Goal: Task Accomplishment & Management: Manage account settings

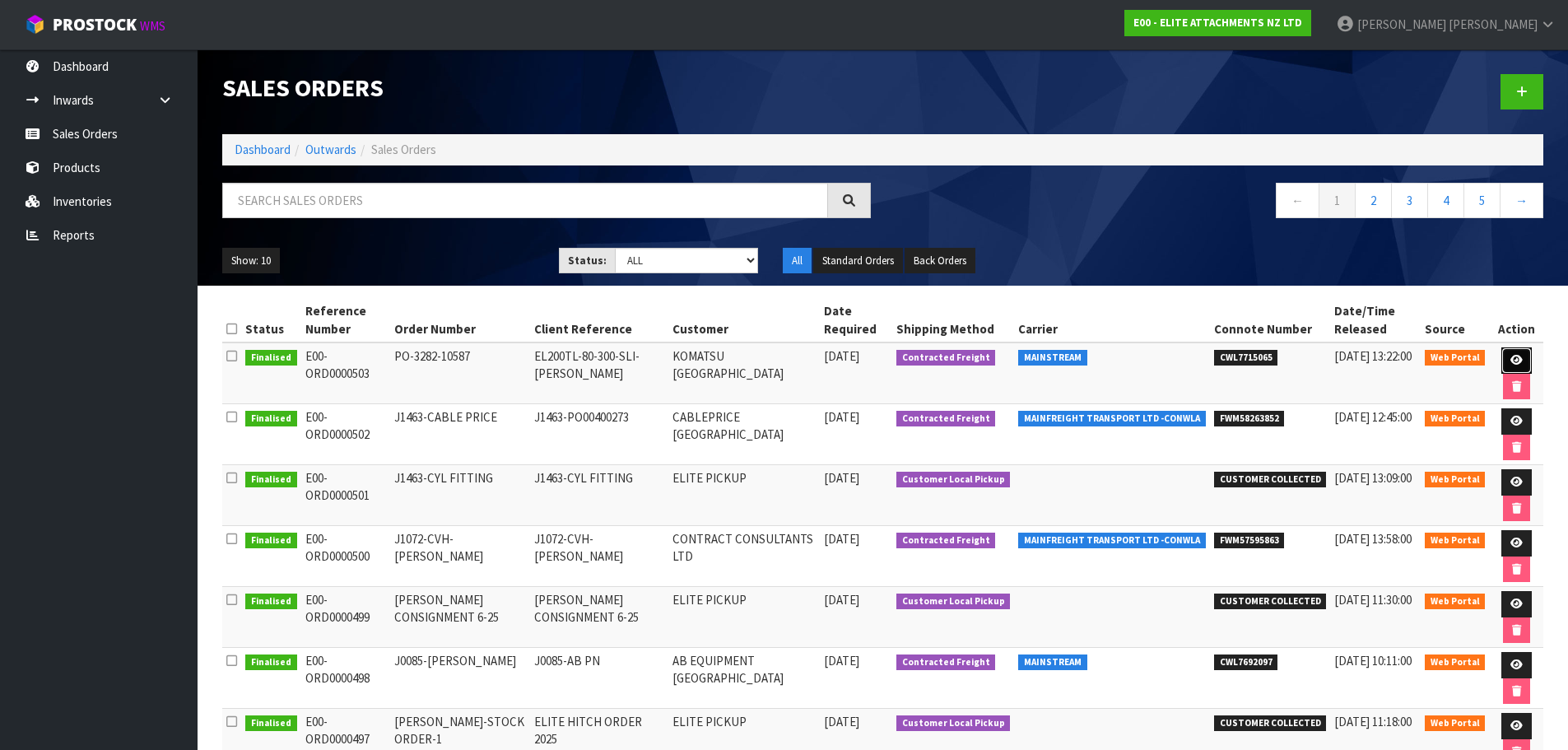
click at [1508, 354] on link at bounding box center [1517, 360] width 31 height 26
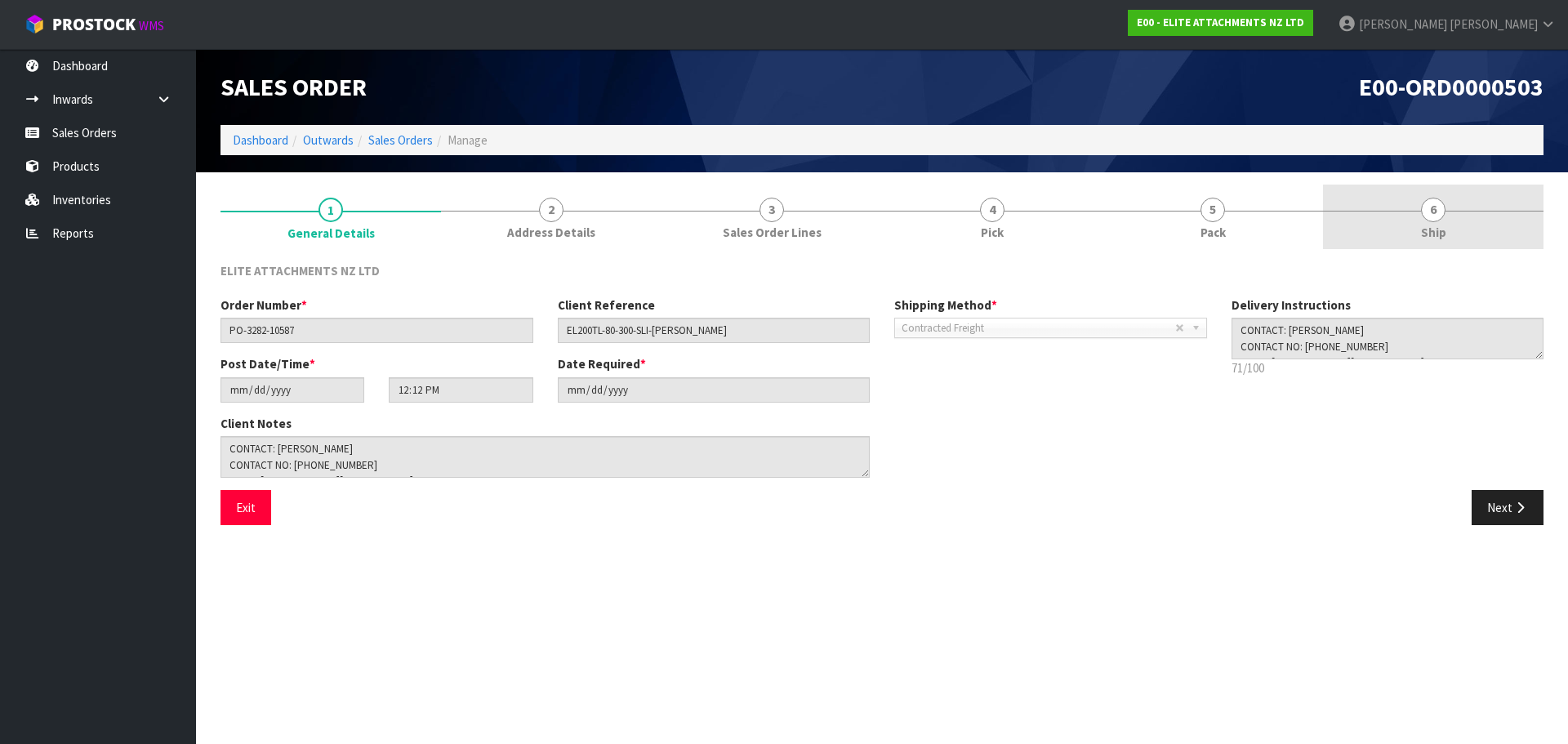
click at [1423, 204] on span "6" at bounding box center [1433, 210] width 25 height 25
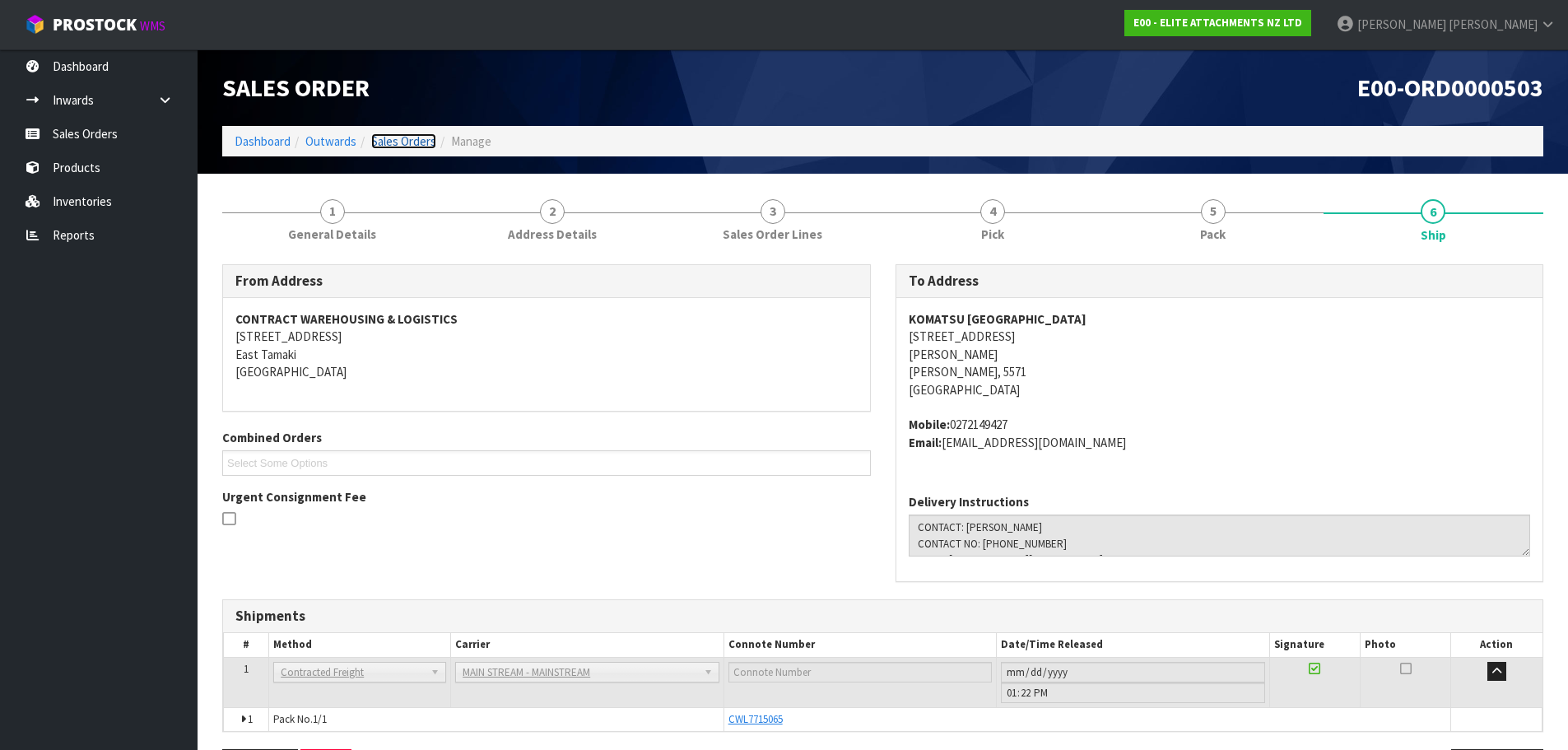
click at [403, 144] on link "Sales Orders" at bounding box center [403, 141] width 65 height 15
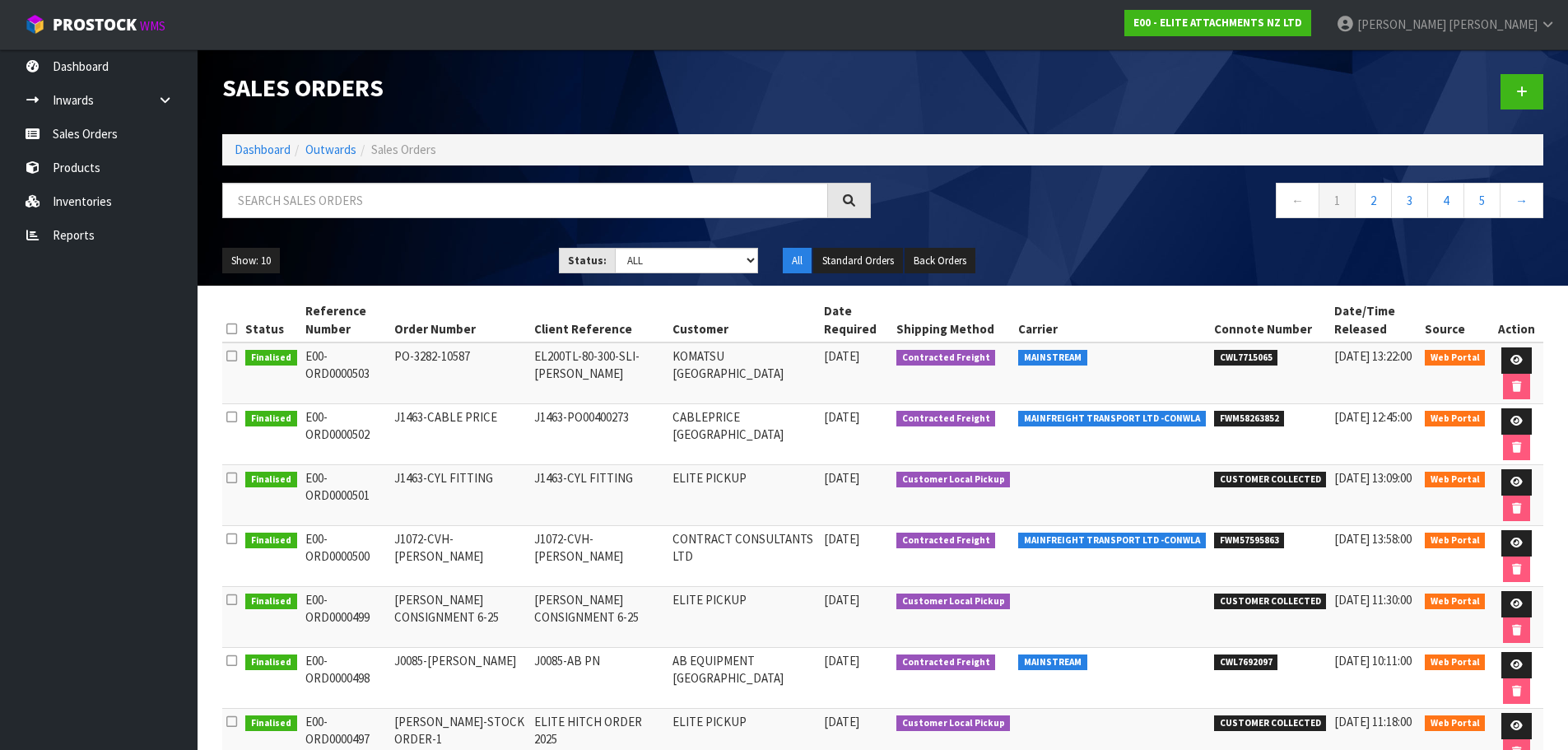
click at [1076, 357] on span "MAINSTREAM" at bounding box center [1052, 358] width 69 height 16
click at [952, 358] on span "Contracted Freight" at bounding box center [945, 358] width 99 height 16
click at [228, 356] on icon at bounding box center [231, 356] width 11 height 13
click at [322, 366] on td "E00-ORD0000503" at bounding box center [346, 373] width 89 height 62
click at [1302, 25] on strong "E00 - ELITE ATTACHMENTS NZ LTD" at bounding box center [1217, 22] width 169 height 14
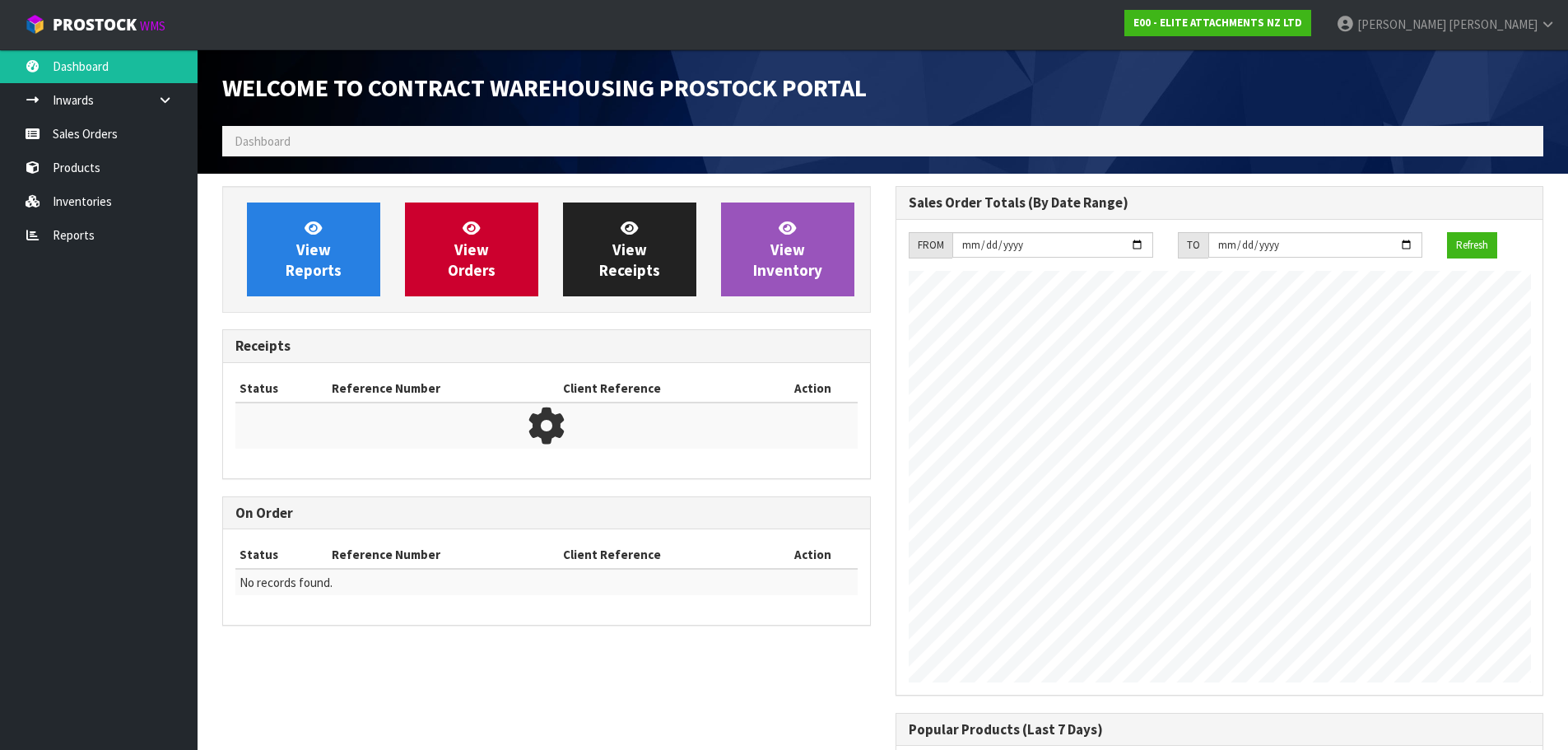
scroll to position [673, 673]
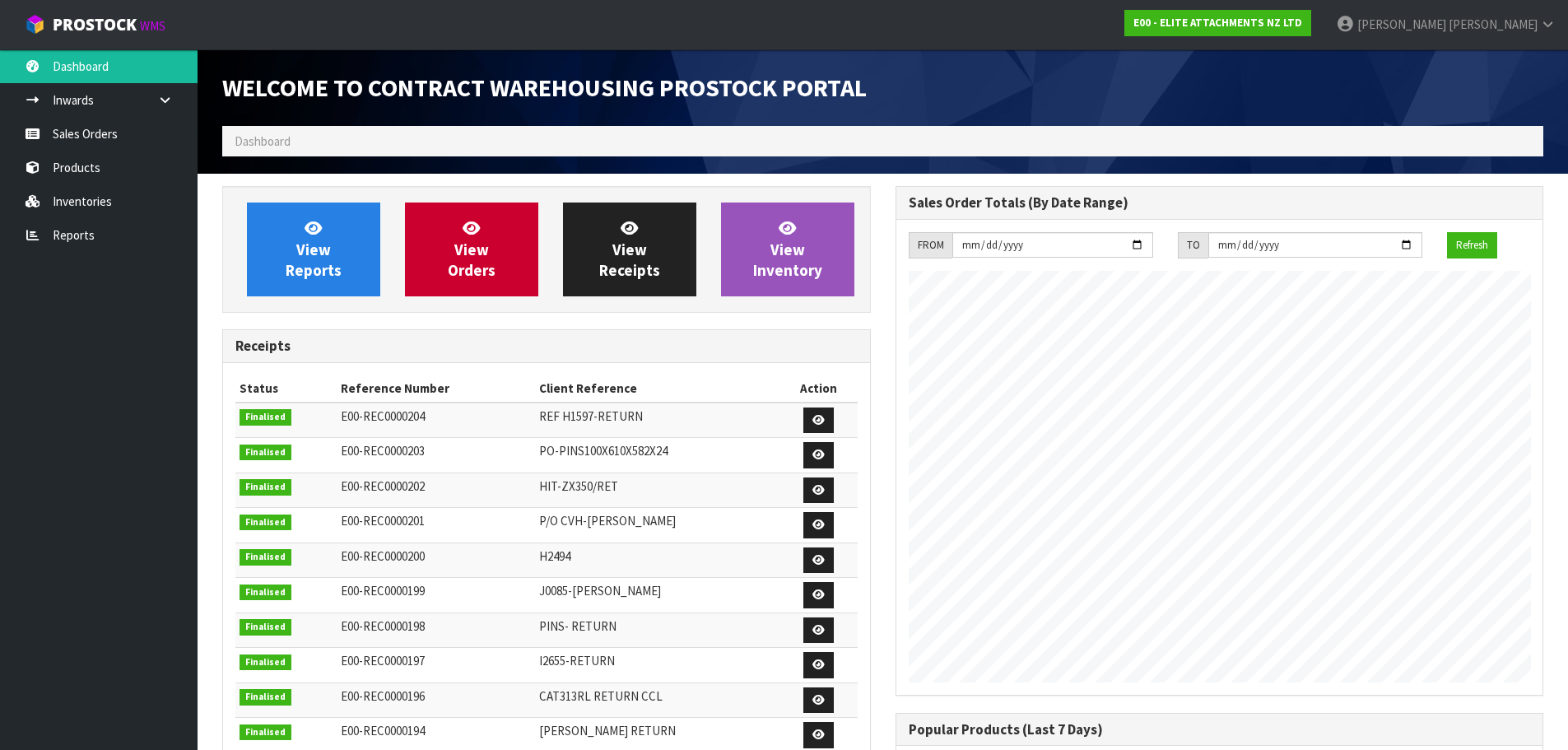
click at [358, 144] on ol "Dashboard" at bounding box center [883, 142] width 1321 height 31
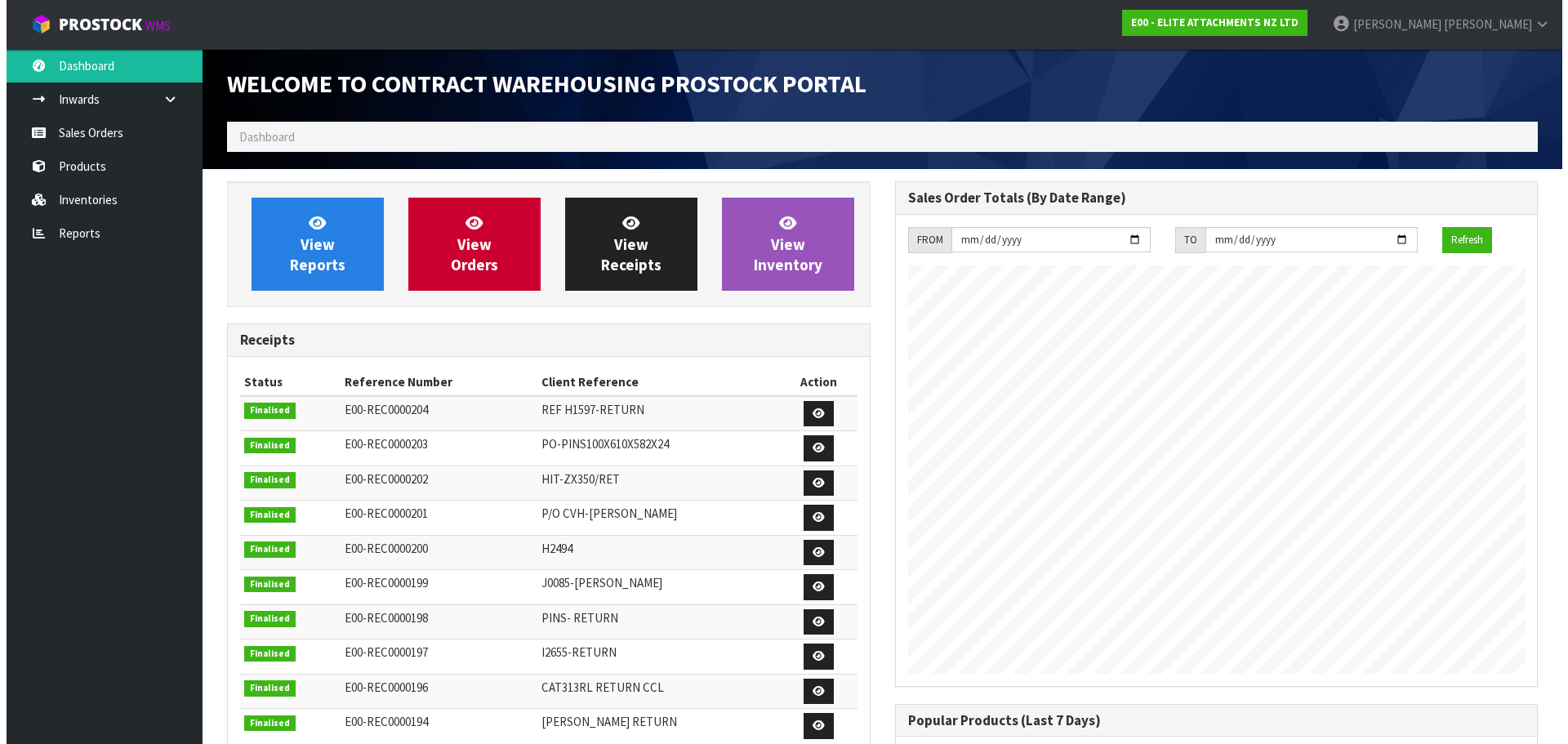
scroll to position [0, 0]
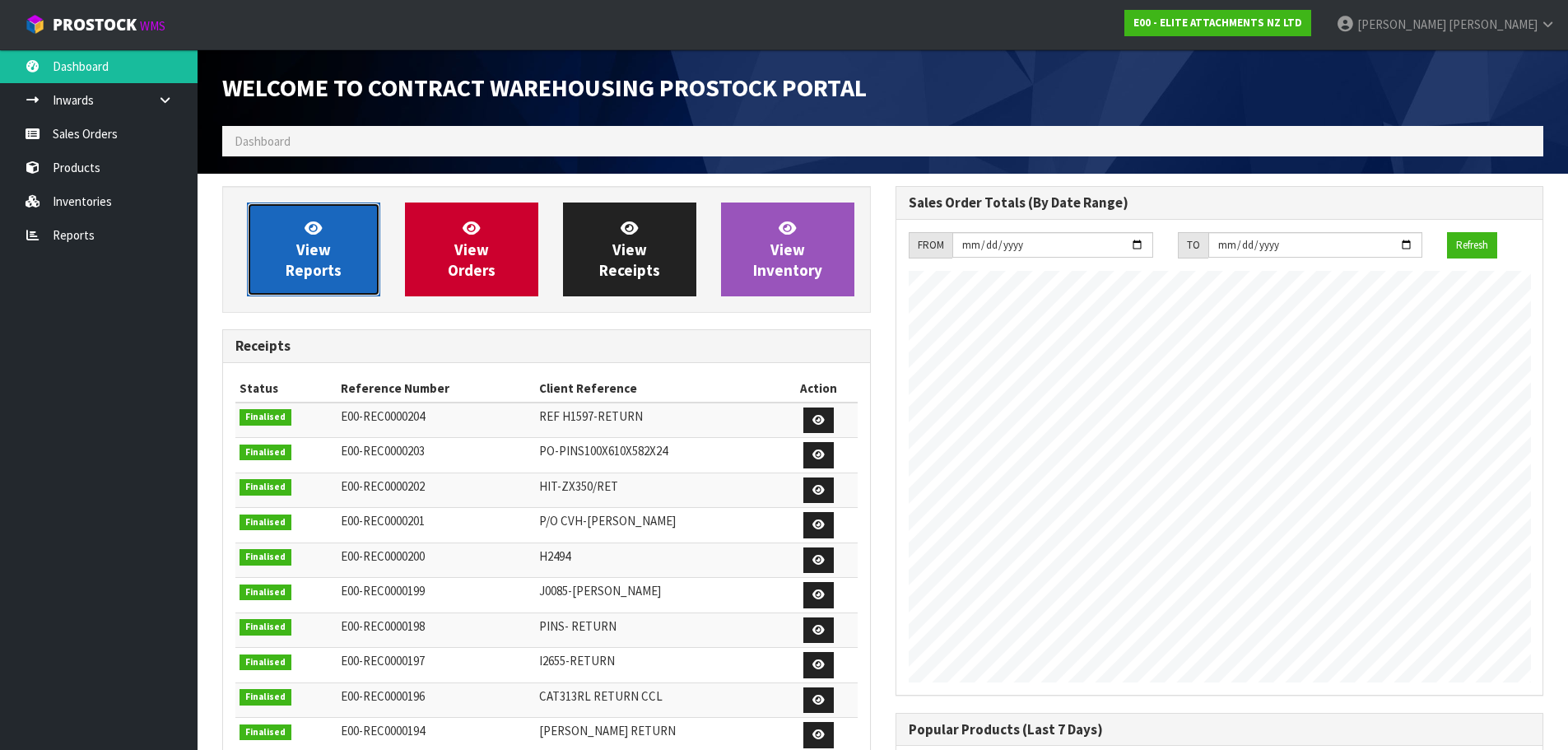
click at [327, 254] on span "View Reports" at bounding box center [313, 249] width 56 height 62
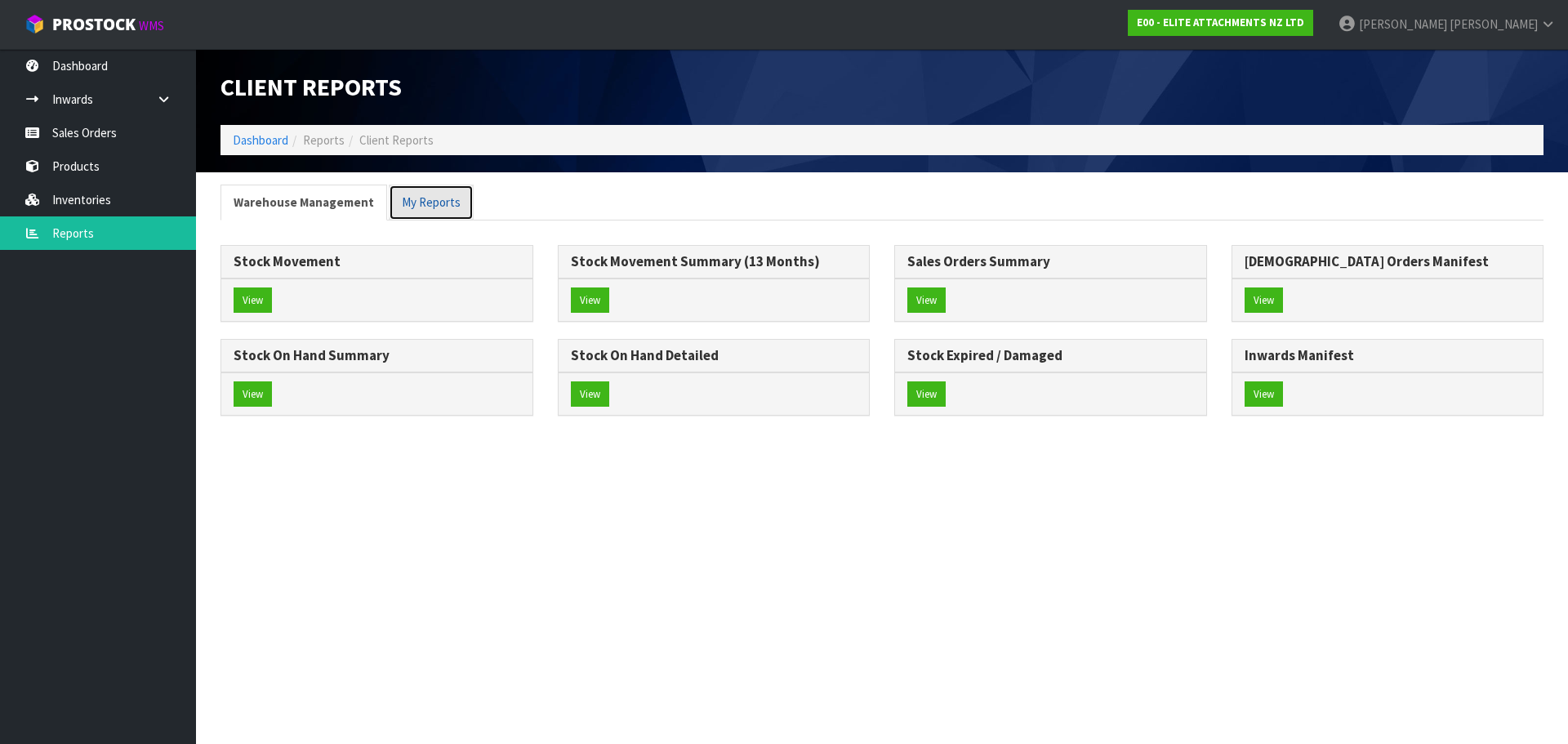
click at [425, 196] on link "My Reports" at bounding box center [430, 202] width 85 height 35
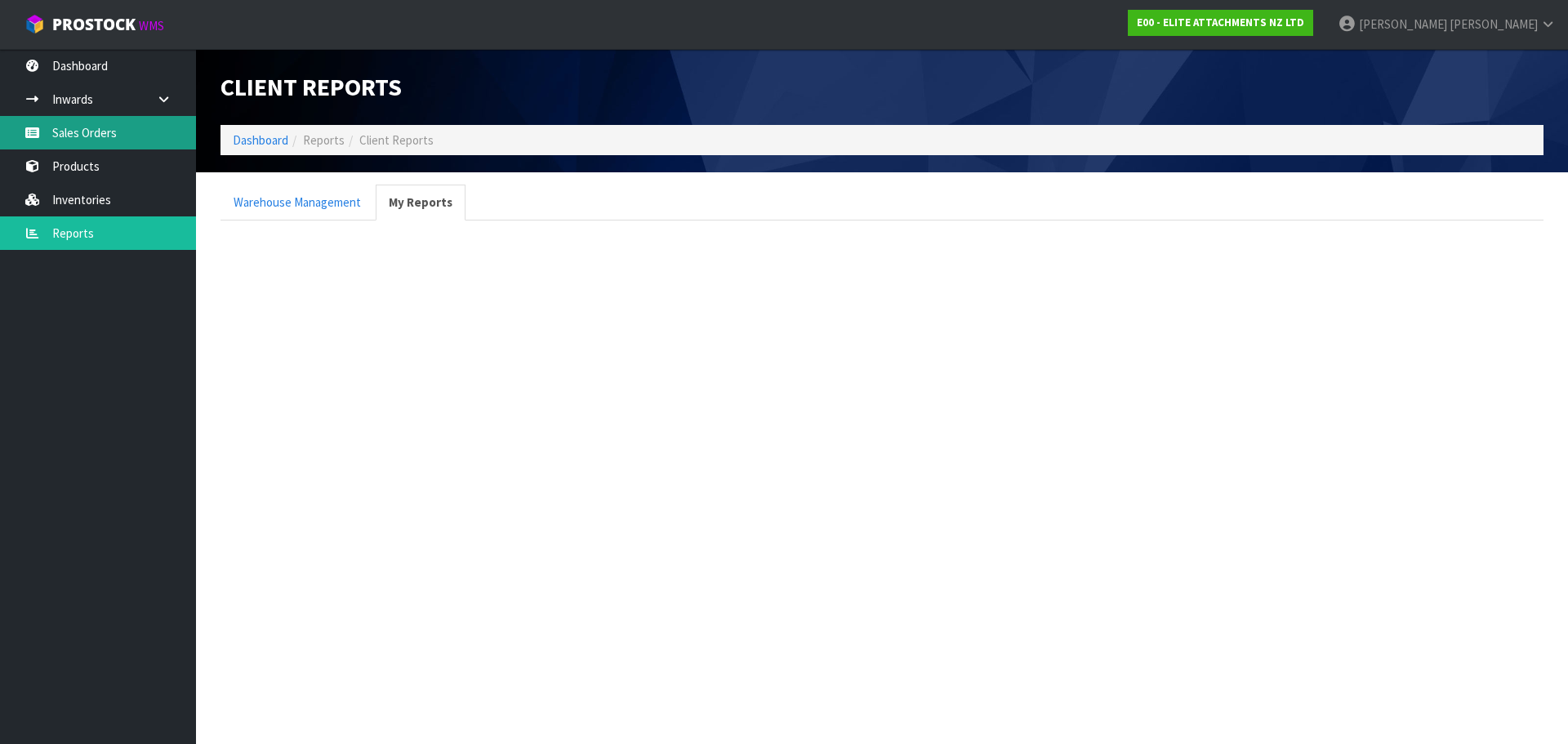
click at [109, 133] on link "Sales Orders" at bounding box center [98, 132] width 196 height 33
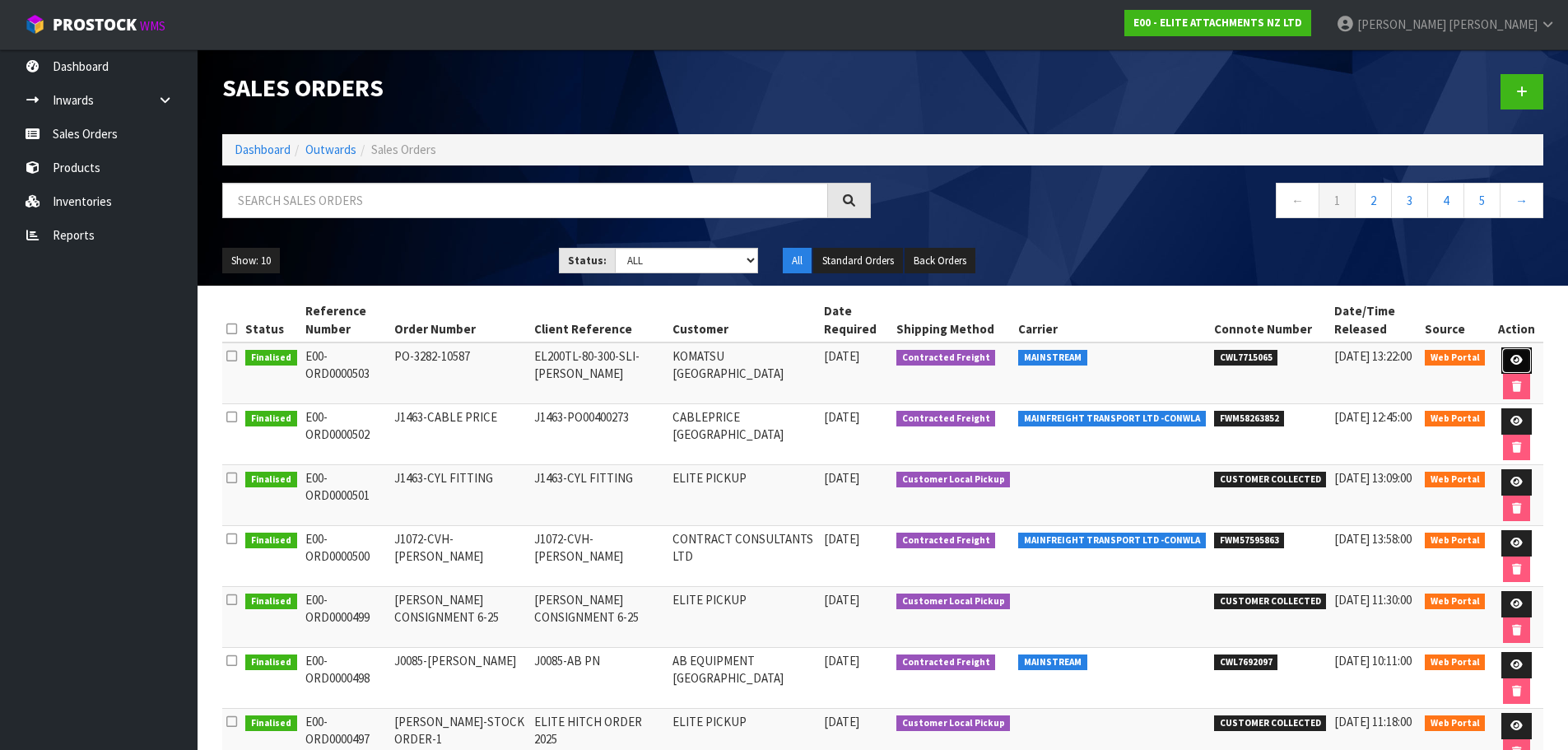
click at [1516, 352] on link at bounding box center [1517, 360] width 31 height 26
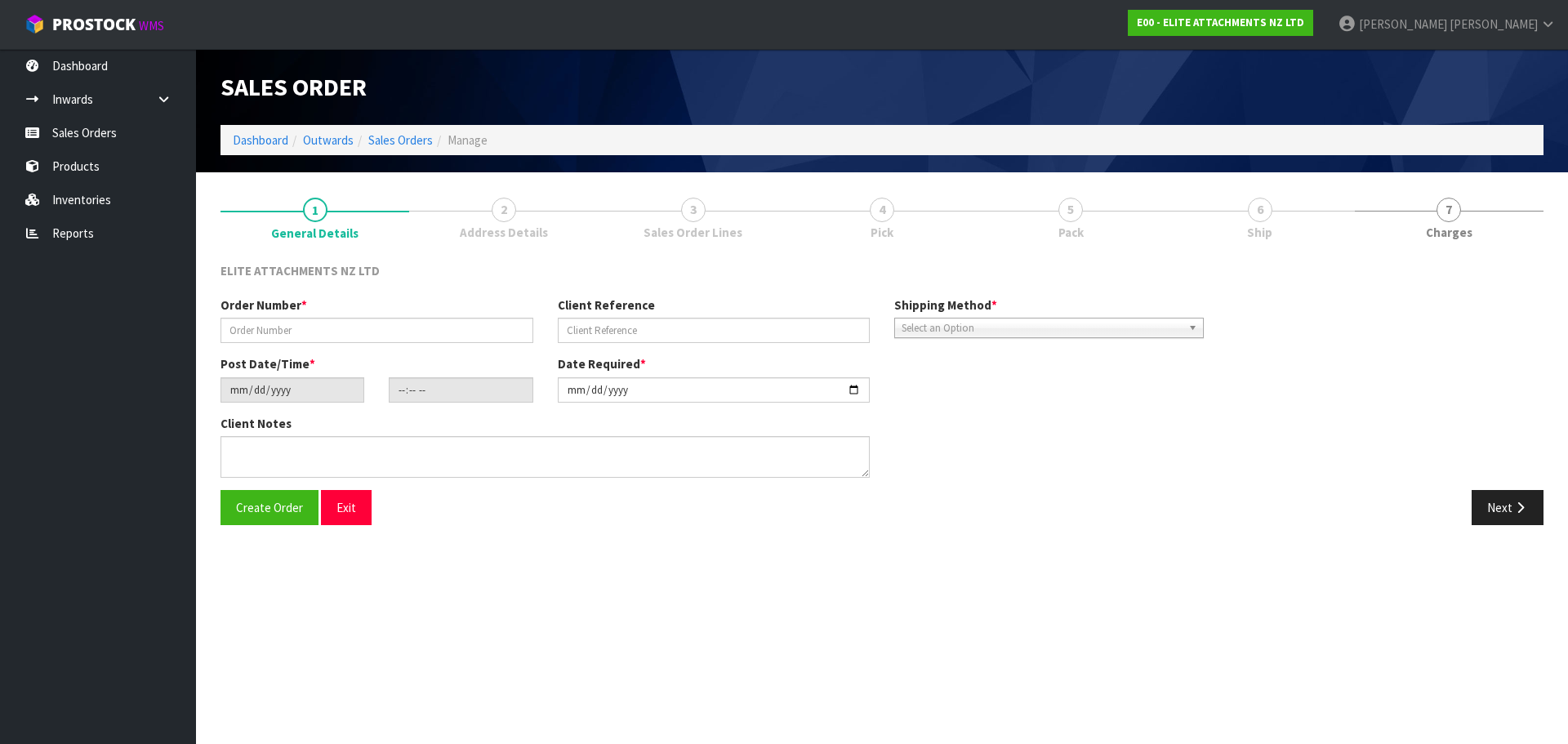
type input "PO-3282-10587"
type input "EL200TL-80-300-SLI-[PERSON_NAME]"
type input "[DATE]"
type input "12:12:00.000"
type input "[DATE]"
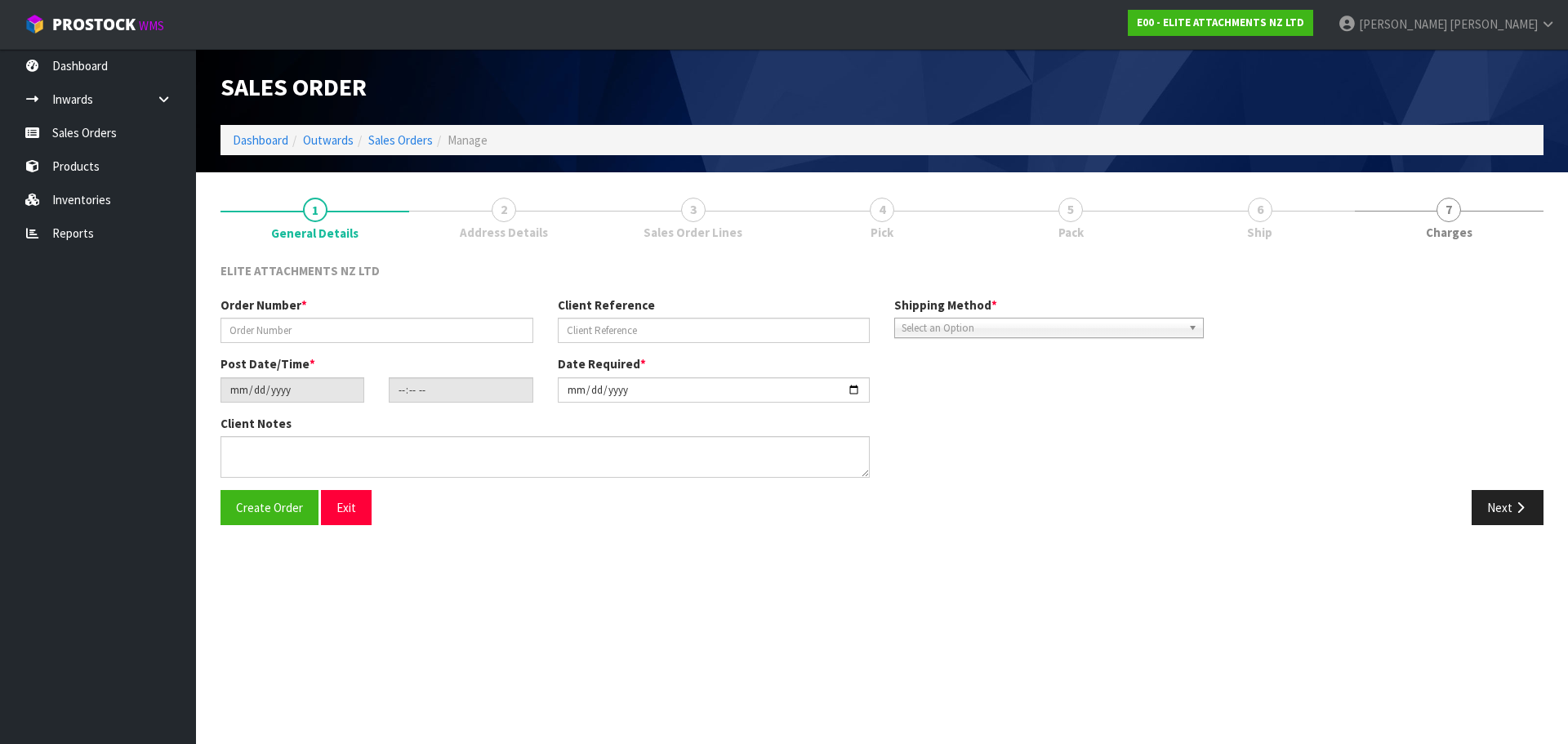
type textarea "CONTACT: [PERSON_NAME] CONTACT NO: [PHONE_NUMBER] EMAIL: [EMAIL_ADDRESS][DOMAIN…"
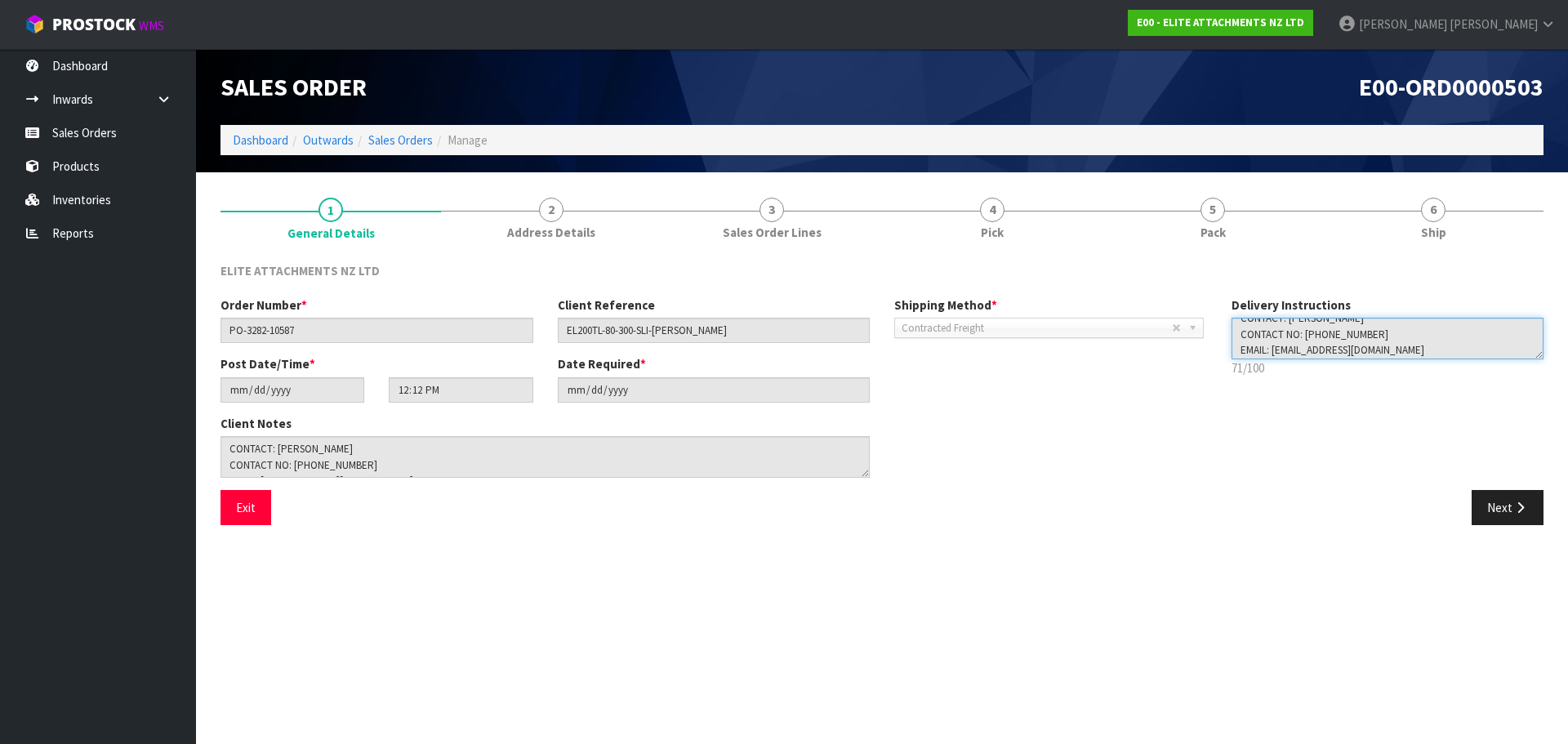
scroll to position [16, 0]
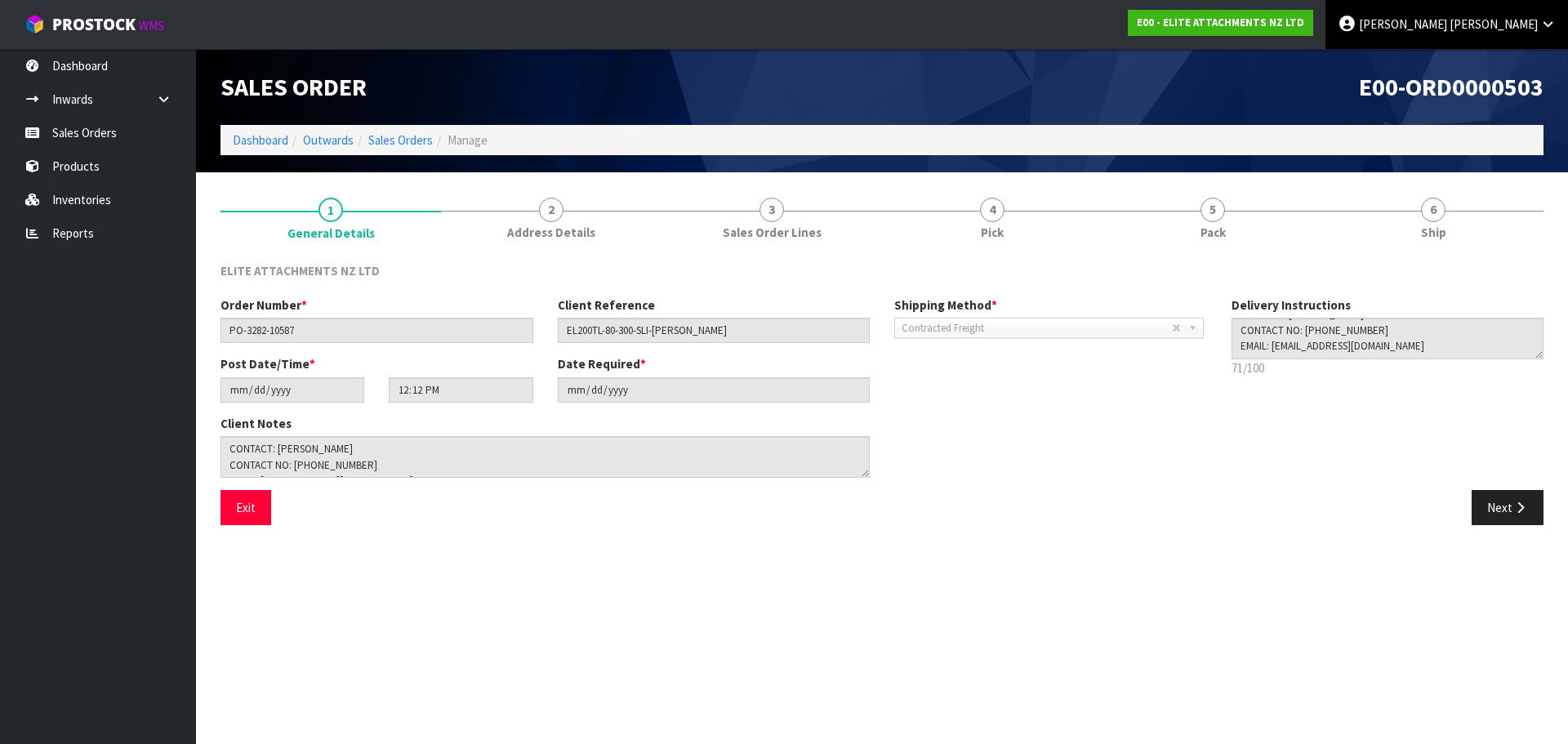
click at [1449, 22] on span at bounding box center [1448, 24] width 3 height 15
click at [1467, 63] on link "Logout" at bounding box center [1502, 64] width 129 height 22
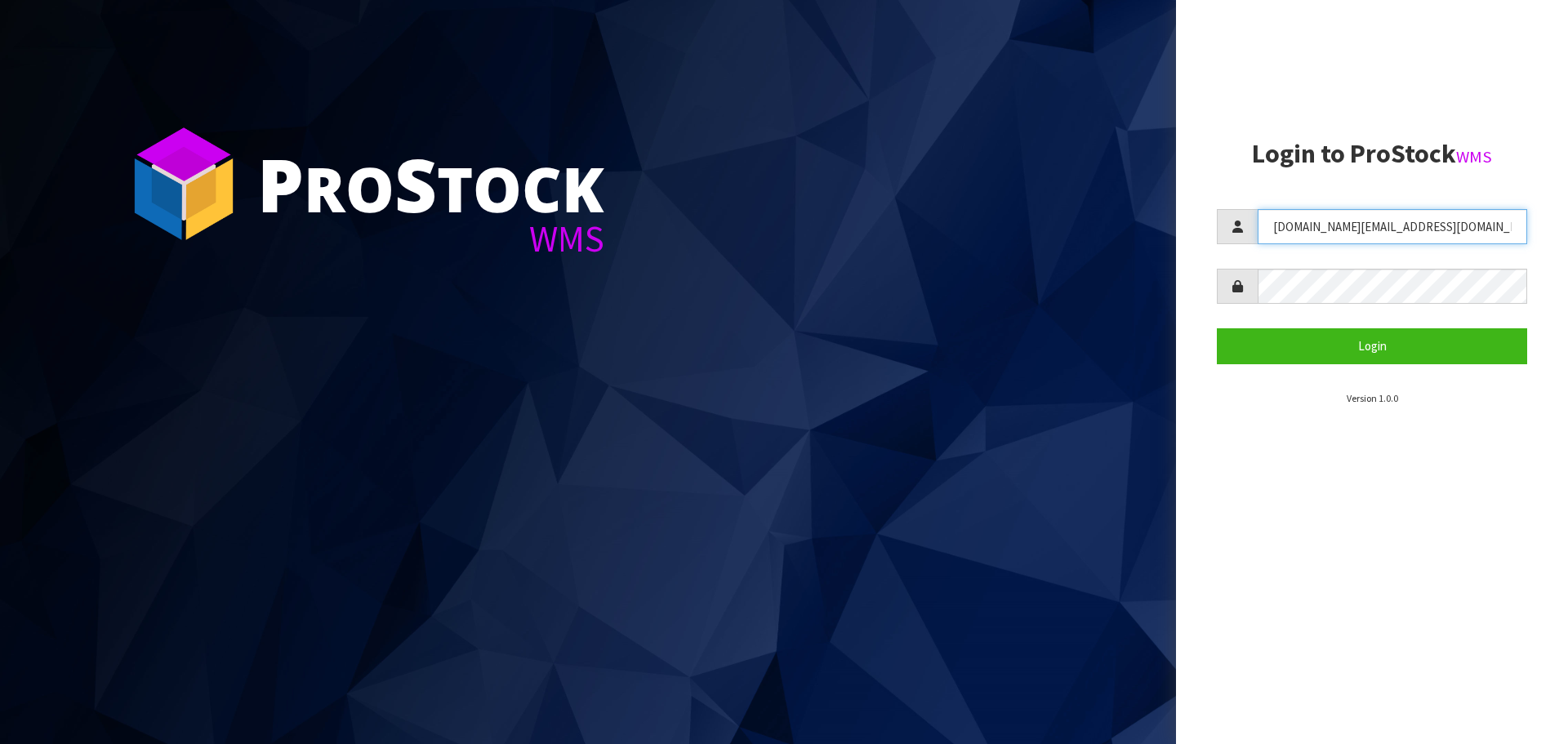
click at [1314, 234] on input "k.hughes@eliteattachments.com" at bounding box center [1392, 227] width 270 height 35
drag, startPoint x: 1468, startPoint y: 229, endPoint x: 1106, endPoint y: 218, distance: 362.2
click at [1106, 218] on div "P ro S tock WMS Login to ProStock WMS k.hughes@eliteattachments.com Login Versi…" at bounding box center [784, 372] width 1568 height 744
paste input "Cindy Shum c.shum@eliteattachments.com ZNLTLJQ6"
type input "c.shum@eliteattachments.com"
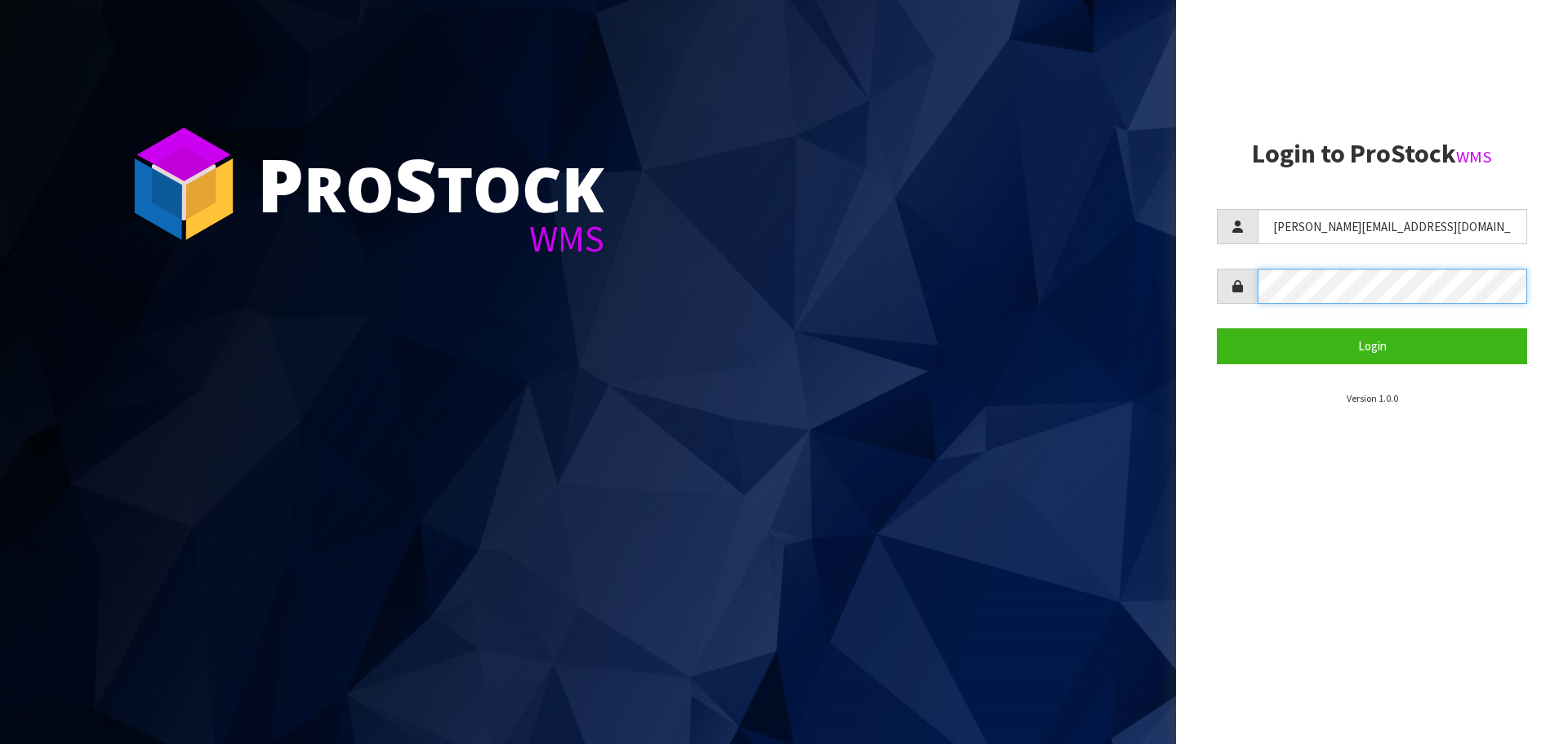
click at [1216, 328] on button "Login" at bounding box center [1371, 345] width 311 height 35
